Goal: Transaction & Acquisition: Purchase product/service

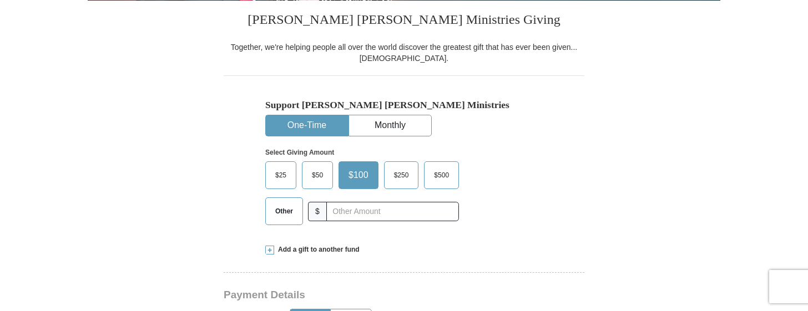
click at [322, 166] on label "$50" at bounding box center [317, 175] width 30 height 27
click at [0, 0] on input "$50" at bounding box center [0, 0] width 0 height 0
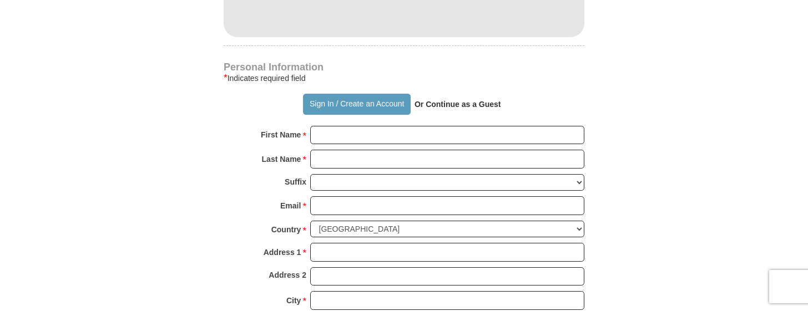
scroll to position [721, 0]
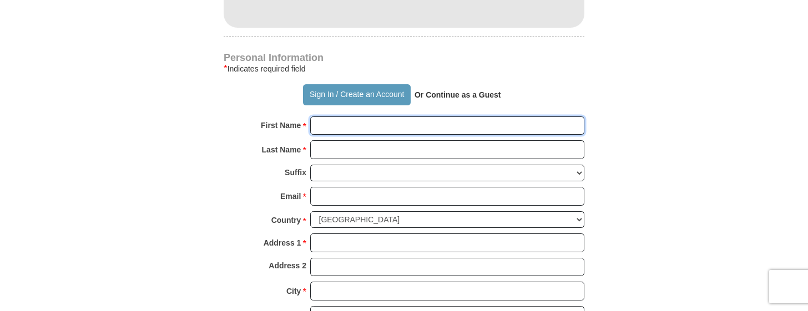
click at [337, 125] on input "First Name *" at bounding box center [447, 126] width 274 height 19
type input "[PERSON_NAME]"
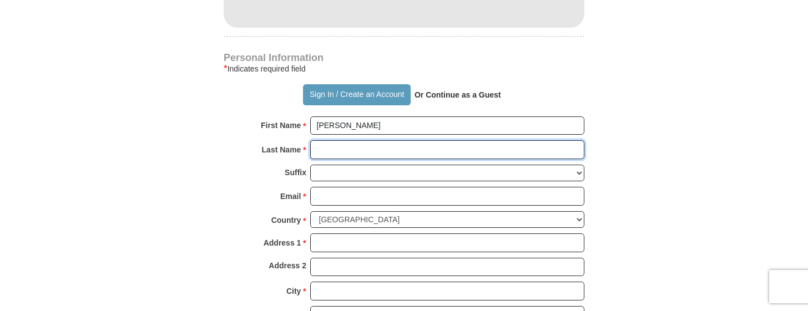
click at [349, 150] on input "Last Name *" at bounding box center [447, 149] width 274 height 19
type input "[PERSON_NAME]"
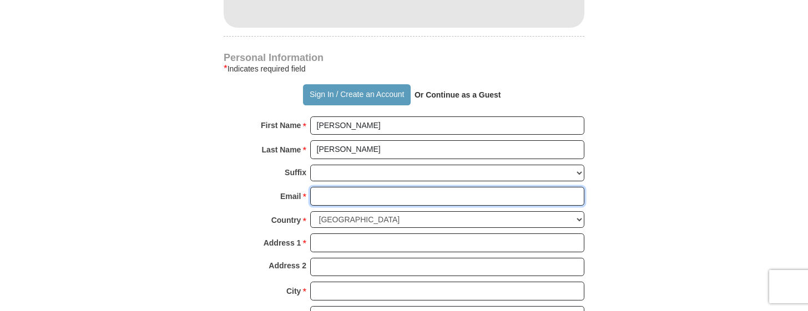
click at [338, 199] on input "Email *" at bounding box center [447, 196] width 274 height 19
type input "[EMAIL_ADDRESS][DOMAIN_NAME]"
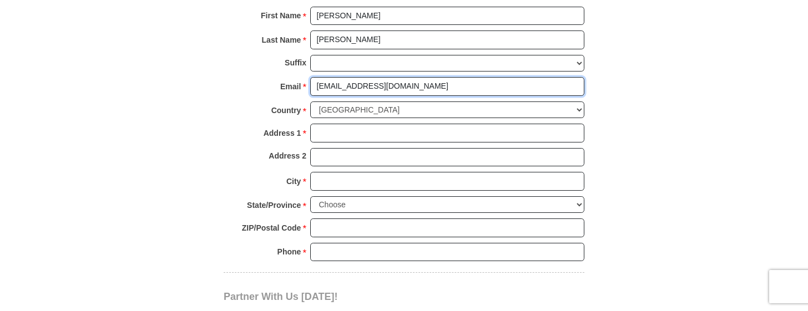
scroll to position [832, 0]
click at [347, 107] on select "[GEOGRAPHIC_DATA] [GEOGRAPHIC_DATA] [GEOGRAPHIC_DATA] [GEOGRAPHIC_DATA] [GEOGRA…" at bounding box center [447, 108] width 274 height 17
click at [310, 100] on select "[GEOGRAPHIC_DATA] [GEOGRAPHIC_DATA] [GEOGRAPHIC_DATA] [GEOGRAPHIC_DATA] [GEOGRA…" at bounding box center [447, 108] width 274 height 17
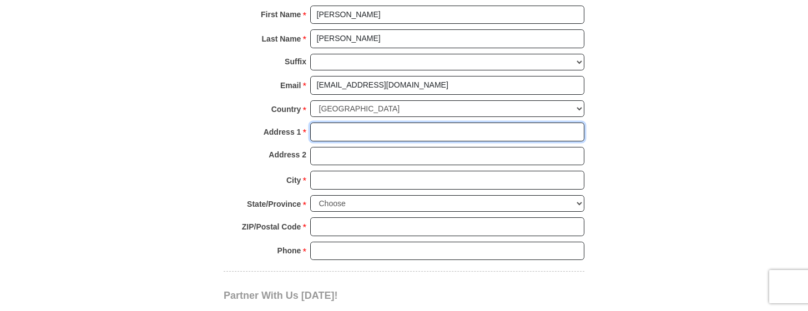
click at [523, 134] on input "Address 1 *" at bounding box center [447, 132] width 274 height 19
type input "[STREET_ADDRESS][PERSON_NAME][PERSON_NAME]"
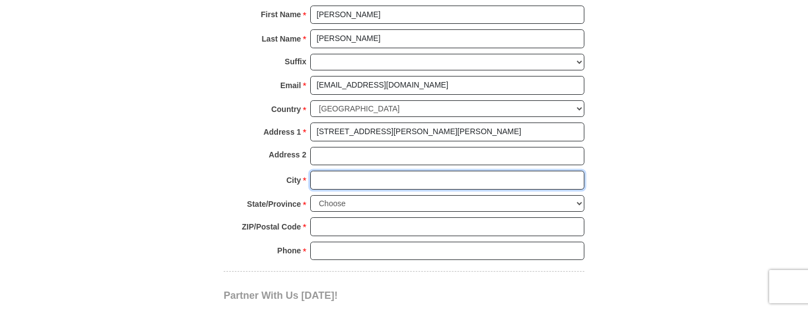
type input "[GEOGRAPHIC_DATA]"
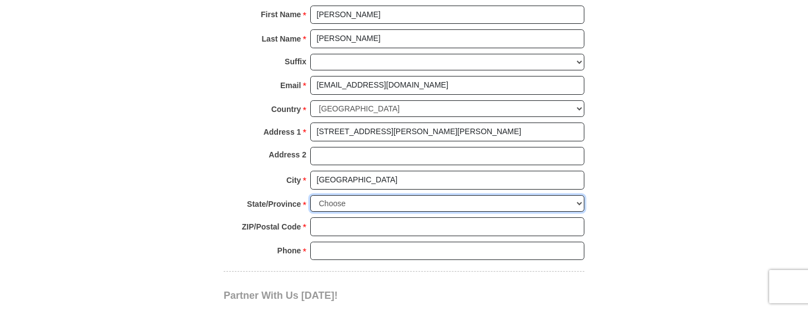
select select "AZ"
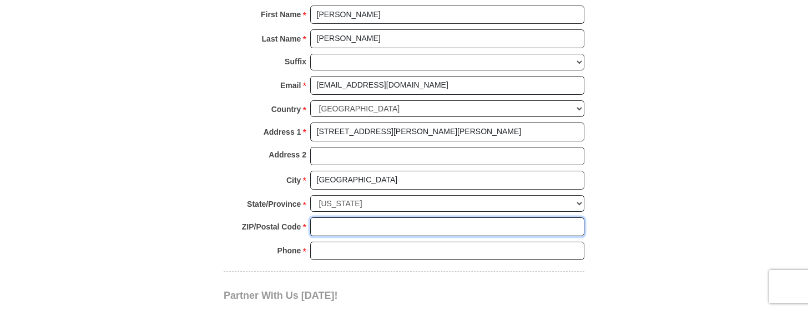
type input "86314"
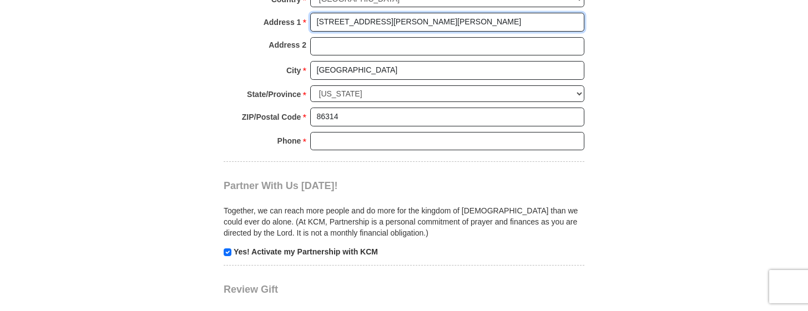
scroll to position [943, 0]
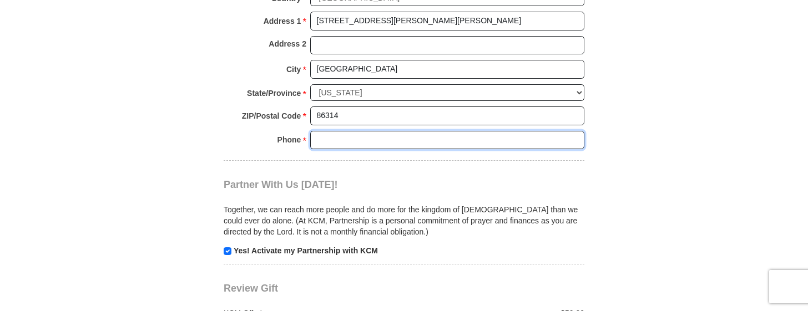
click at [365, 142] on input "Phone * *" at bounding box center [447, 140] width 274 height 19
type input "7606419335"
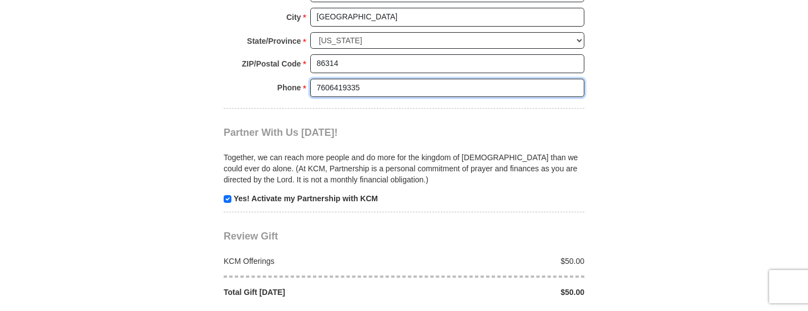
scroll to position [1110, 0]
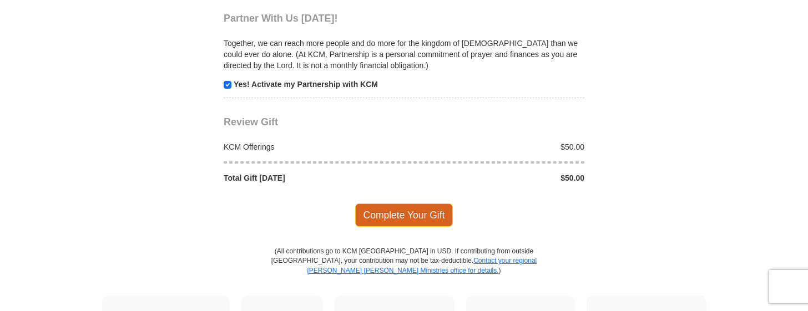
click at [418, 221] on span "Complete Your Gift" at bounding box center [404, 215] width 98 height 23
